Goal: Task Accomplishment & Management: Complete application form

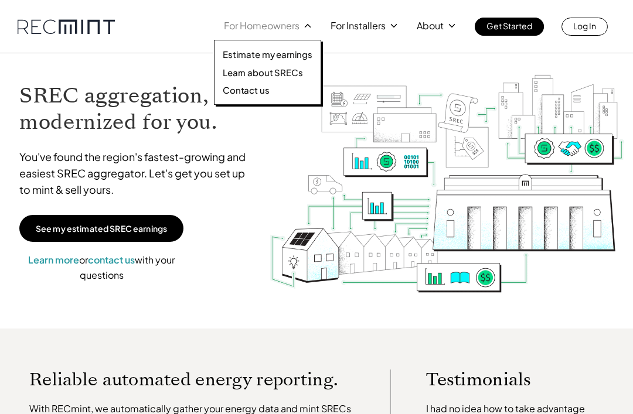
click at [237, 53] on p "Estimate my earnings" at bounding box center [268, 55] width 90 height 12
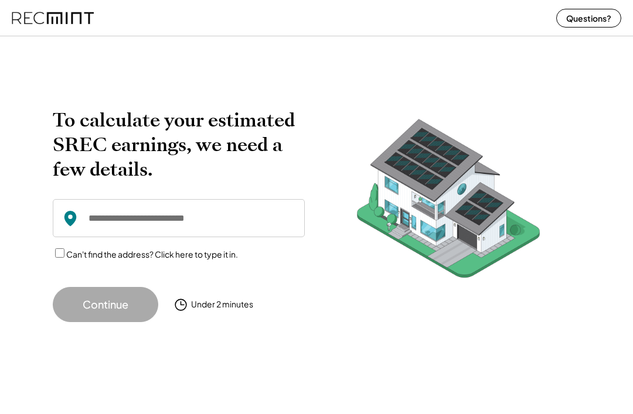
click at [117, 216] on input "input" at bounding box center [179, 218] width 252 height 38
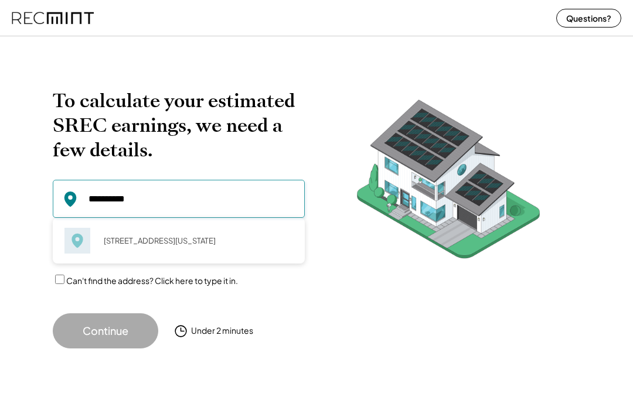
click at [255, 244] on div "[STREET_ADDRESS][US_STATE]" at bounding box center [194, 241] width 197 height 16
type input "**********"
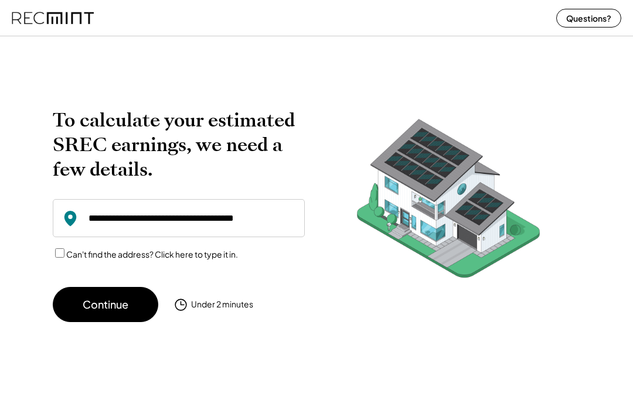
click at [93, 305] on button "Continue" at bounding box center [106, 304] width 106 height 35
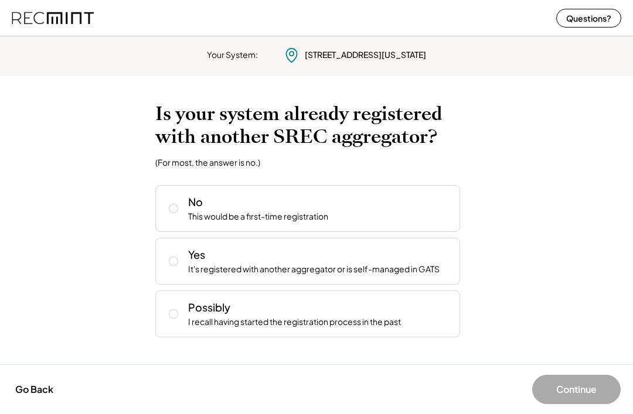
click at [172, 205] on icon at bounding box center [174, 209] width 12 height 12
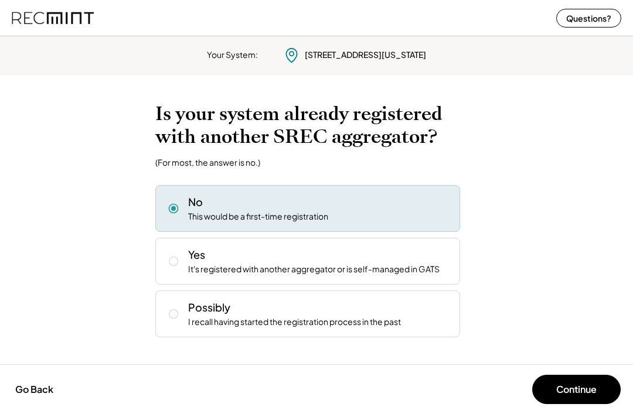
click at [587, 393] on button "Continue" at bounding box center [576, 389] width 89 height 29
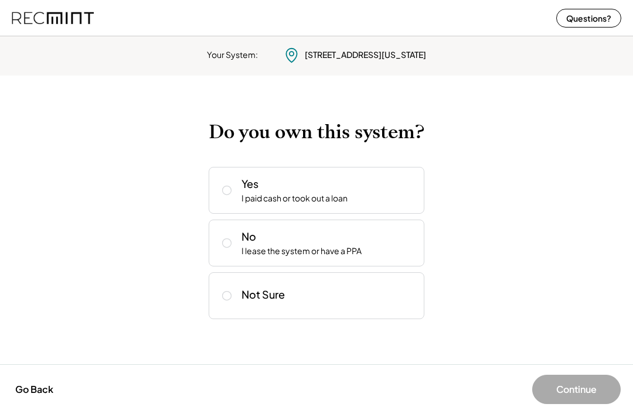
click at [225, 242] on icon at bounding box center [227, 243] width 12 height 12
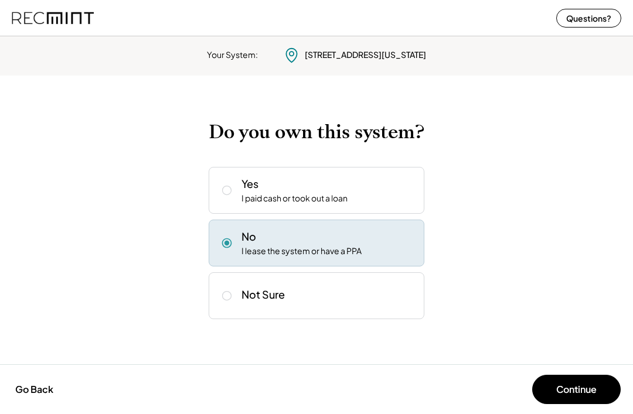
click at [582, 390] on button "Continue" at bounding box center [576, 389] width 89 height 29
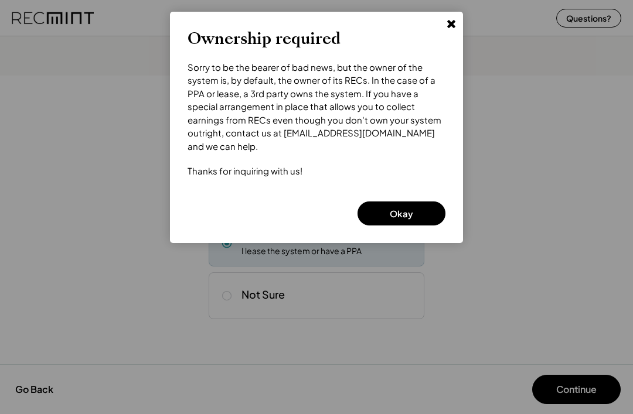
click at [451, 19] on icon at bounding box center [452, 24] width 12 height 12
